Goal: Check status: Check status

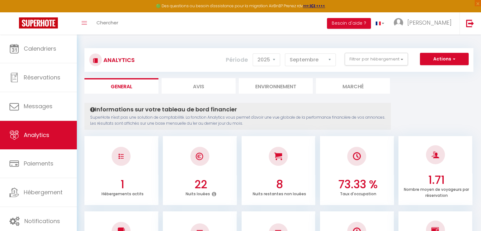
select select "2025"
select select "9"
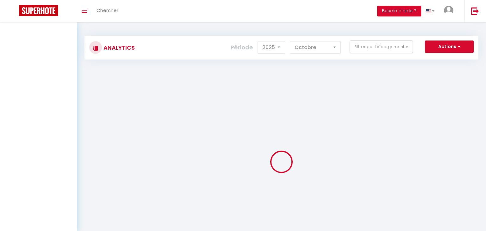
select select "2025"
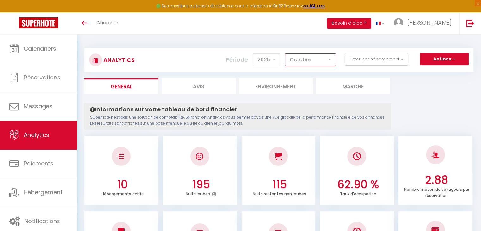
click at [327, 59] on select "[PERSON_NAME] Mars [PERSON_NAME] Juin Juillet Août Septembre Octobre Novembre D…" at bounding box center [310, 59] width 51 height 13
click at [285, 53] on select "[PERSON_NAME] Mars [PERSON_NAME] Juin Juillet Août Septembre Octobre Novembre D…" at bounding box center [310, 59] width 51 height 13
click at [328, 55] on select "[PERSON_NAME] Mars [PERSON_NAME] Juin Juillet Août Septembre Octobre Novembre D…" at bounding box center [310, 59] width 51 height 13
click at [285, 53] on select "[PERSON_NAME] Mars [PERSON_NAME] Juin Juillet Août Septembre Octobre Novembre D…" at bounding box center [310, 59] width 51 height 13
click at [318, 64] on select "[PERSON_NAME] Mars [PERSON_NAME] Juin Juillet Août Septembre Octobre Novembre D…" at bounding box center [310, 59] width 51 height 13
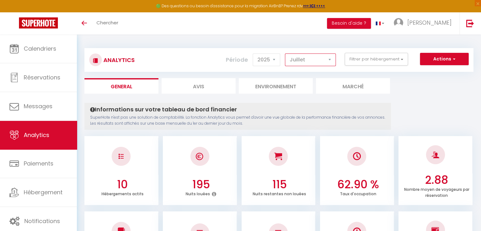
click at [285, 53] on select "[PERSON_NAME] Mars [PERSON_NAME] Juin Juillet Août Septembre Octobre Novembre D…" at bounding box center [310, 59] width 51 height 13
click at [325, 58] on select "[PERSON_NAME] Mars [PERSON_NAME] Juin Juillet Août Septembre Octobre Novembre D…" at bounding box center [310, 59] width 51 height 13
select select "10"
click at [285, 53] on select "[PERSON_NAME] Mars [PERSON_NAME] Juin Juillet Août Septembre Octobre Novembre D…" at bounding box center [310, 59] width 51 height 13
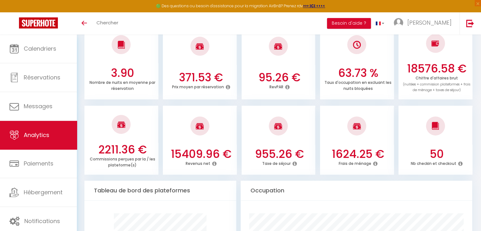
scroll to position [186, 0]
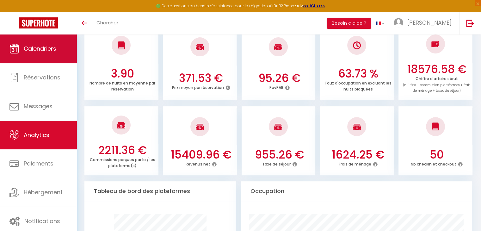
click at [53, 53] on link "Calendriers" at bounding box center [38, 48] width 77 height 28
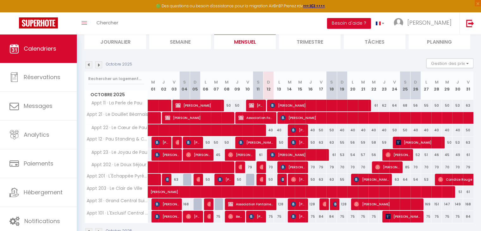
scroll to position [62, 0]
